Goal: Task Accomplishment & Management: Manage account settings

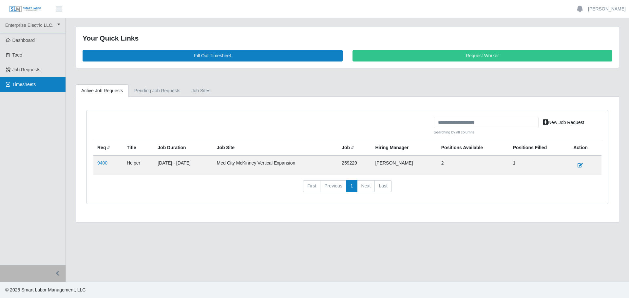
click at [28, 85] on span "Timesheets" at bounding box center [24, 84] width 24 height 5
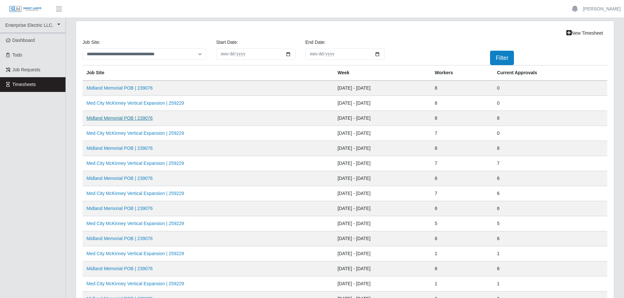
click at [114, 120] on link "Midland Memorial POB | 239076" at bounding box center [119, 118] width 66 height 5
click at [603, 10] on link "[PERSON_NAME]" at bounding box center [602, 9] width 38 height 7
click at [584, 47] on link "Logout" at bounding box center [594, 46] width 59 height 14
